Goal: Task Accomplishment & Management: Use online tool/utility

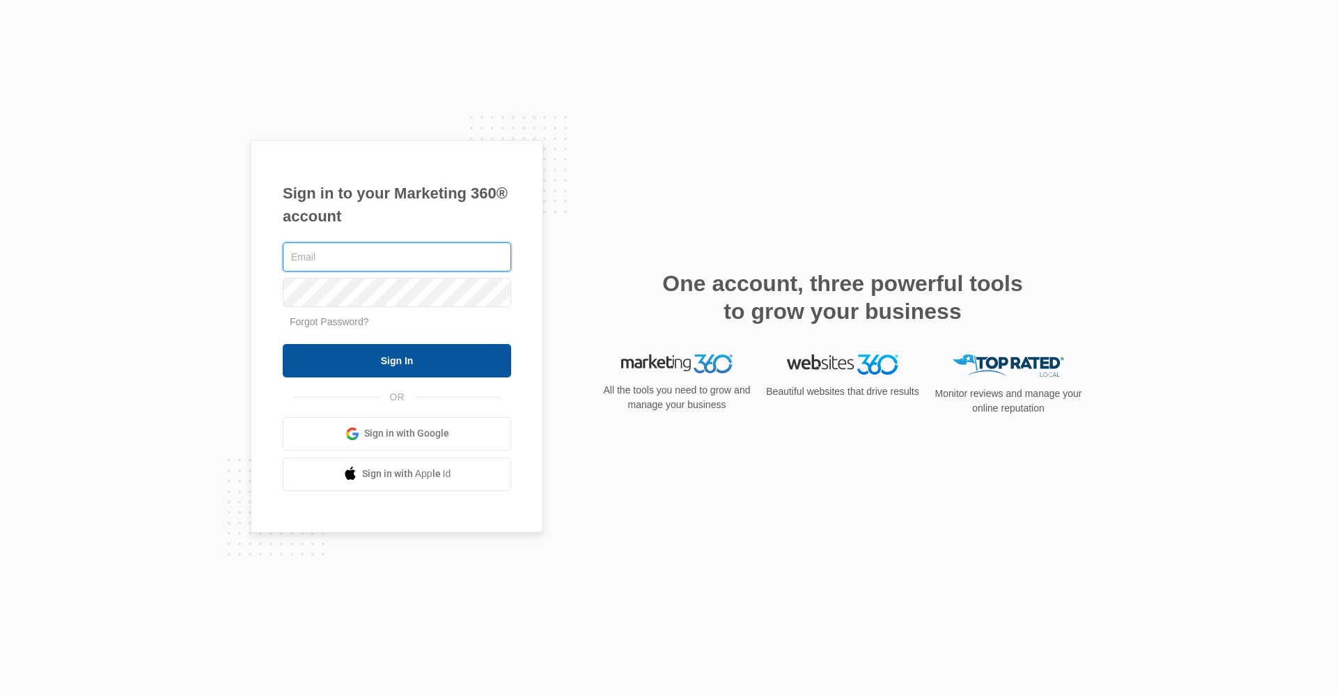
type input "Ridgelease@vintage-corp.com"
click at [374, 354] on input "Sign In" at bounding box center [397, 360] width 228 height 33
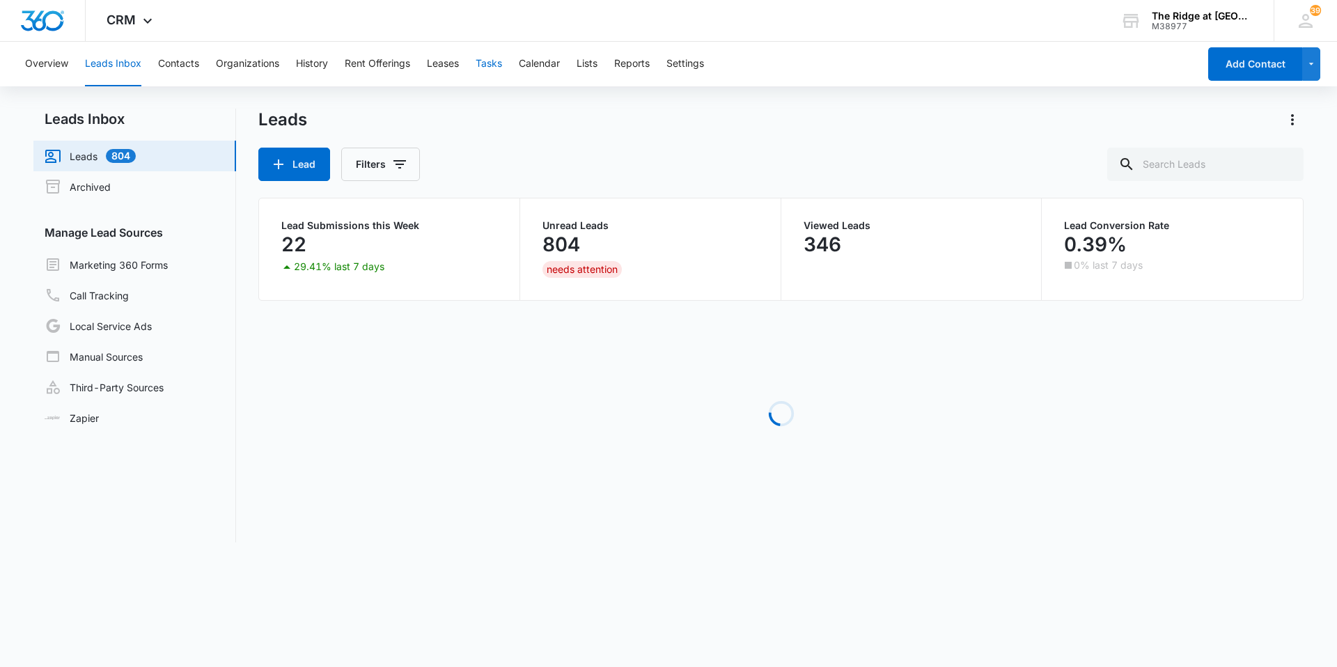
click at [487, 75] on button "Tasks" at bounding box center [489, 64] width 26 height 45
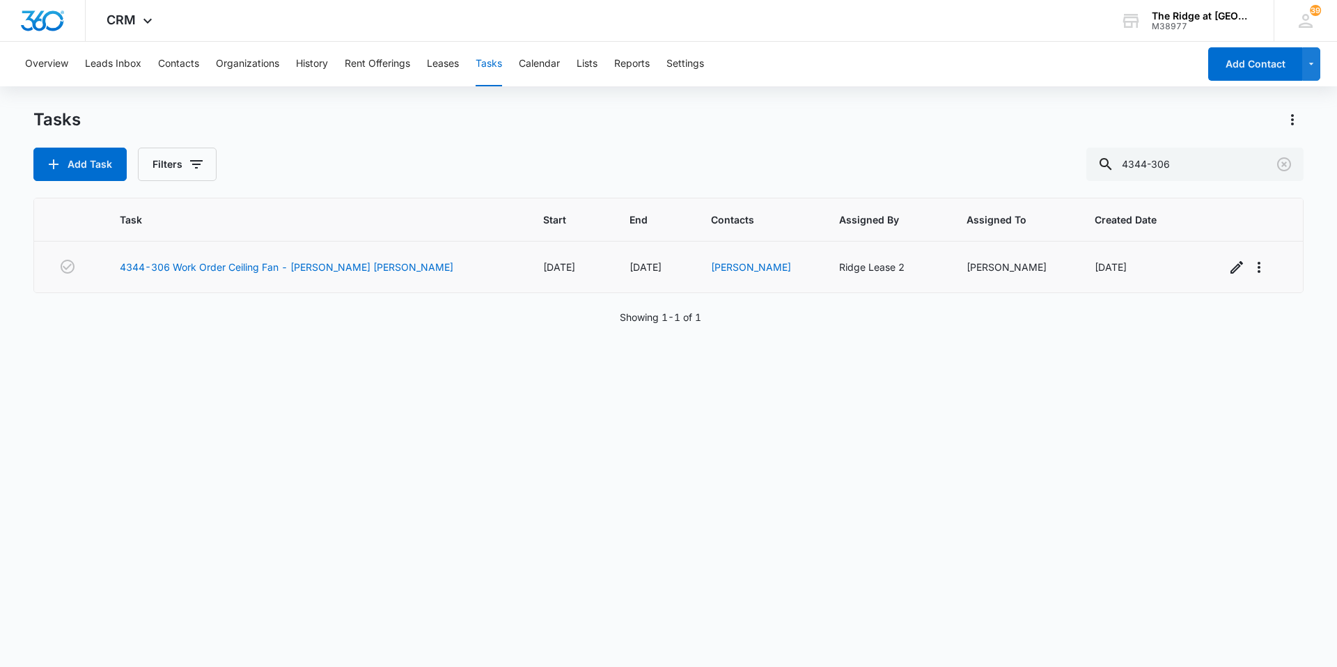
click at [301, 254] on td "4344-306 Work Order Ceiling Fan - Ricardo Scheduled Fiske" at bounding box center [314, 268] width 423 height 52
click at [302, 266] on link "4344-306 Work Order Ceiling Fan - Ricardo Scheduled Fiske" at bounding box center [287, 267] width 334 height 15
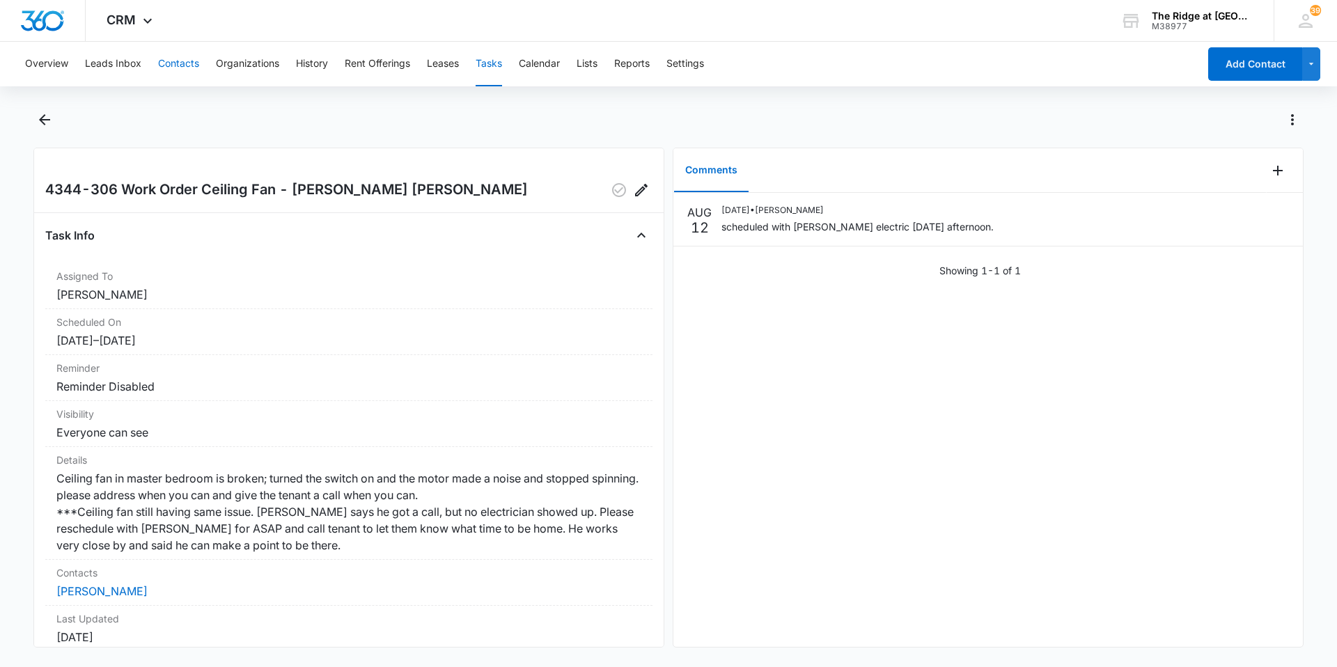
click at [180, 61] on button "Contacts" at bounding box center [178, 64] width 41 height 45
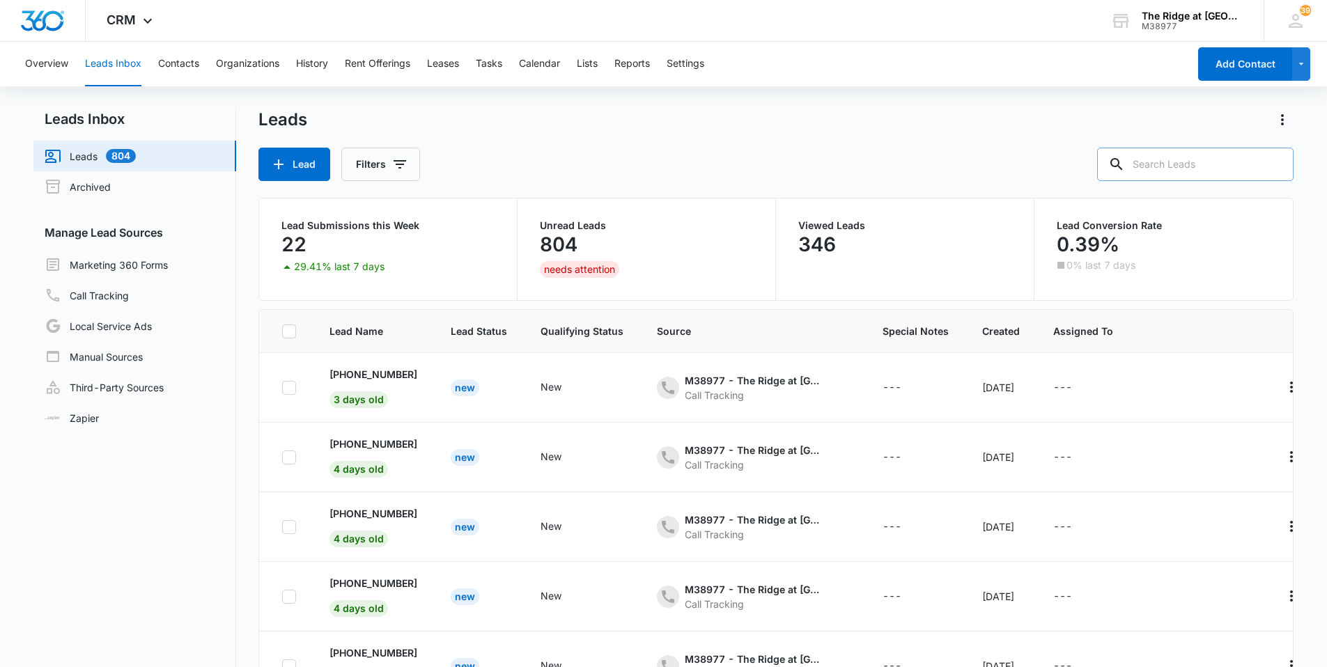
click at [1186, 162] on input "text" at bounding box center [1195, 164] width 196 height 33
type input "[PERSON_NAME]"
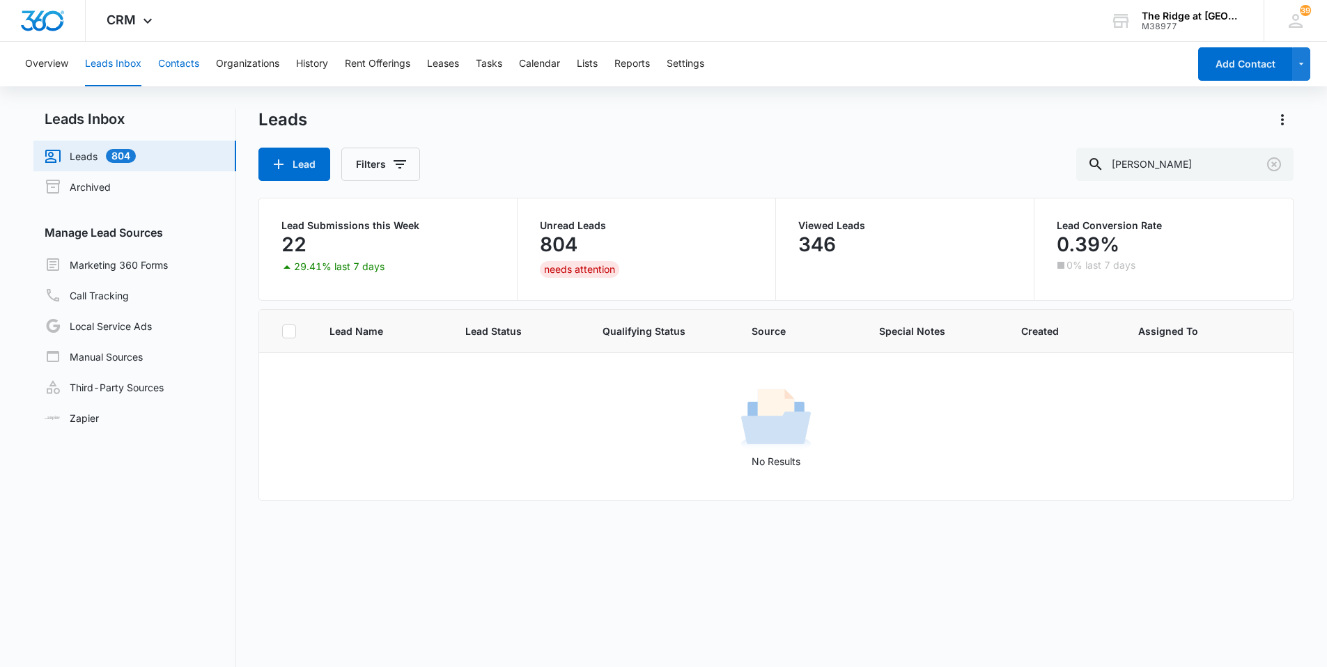
click at [178, 62] on button "Contacts" at bounding box center [178, 64] width 41 height 45
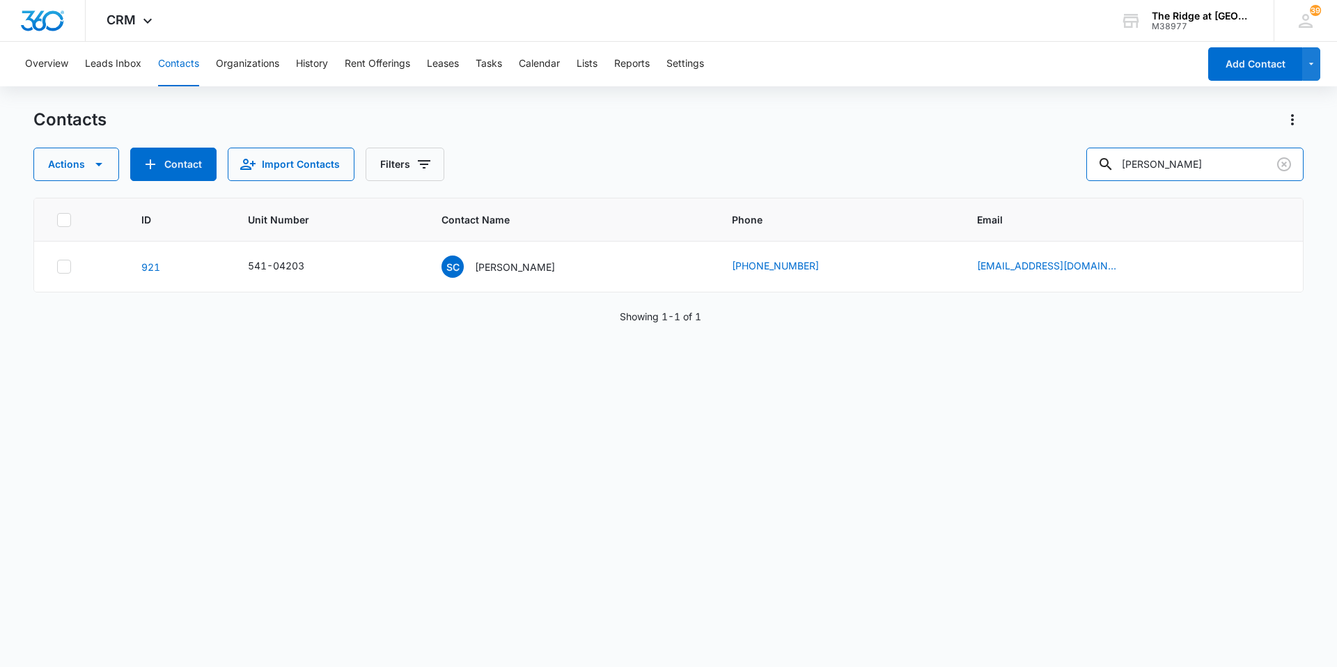
drag, startPoint x: 1161, startPoint y: 162, endPoint x: 997, endPoint y: 164, distance: 163.7
click at [997, 164] on div "Actions Contact Import Contacts Filters [PERSON_NAME]" at bounding box center [668, 164] width 1270 height 33
type input "[PERSON_NAME]"
